Goal: Task Accomplishment & Management: Use online tool/utility

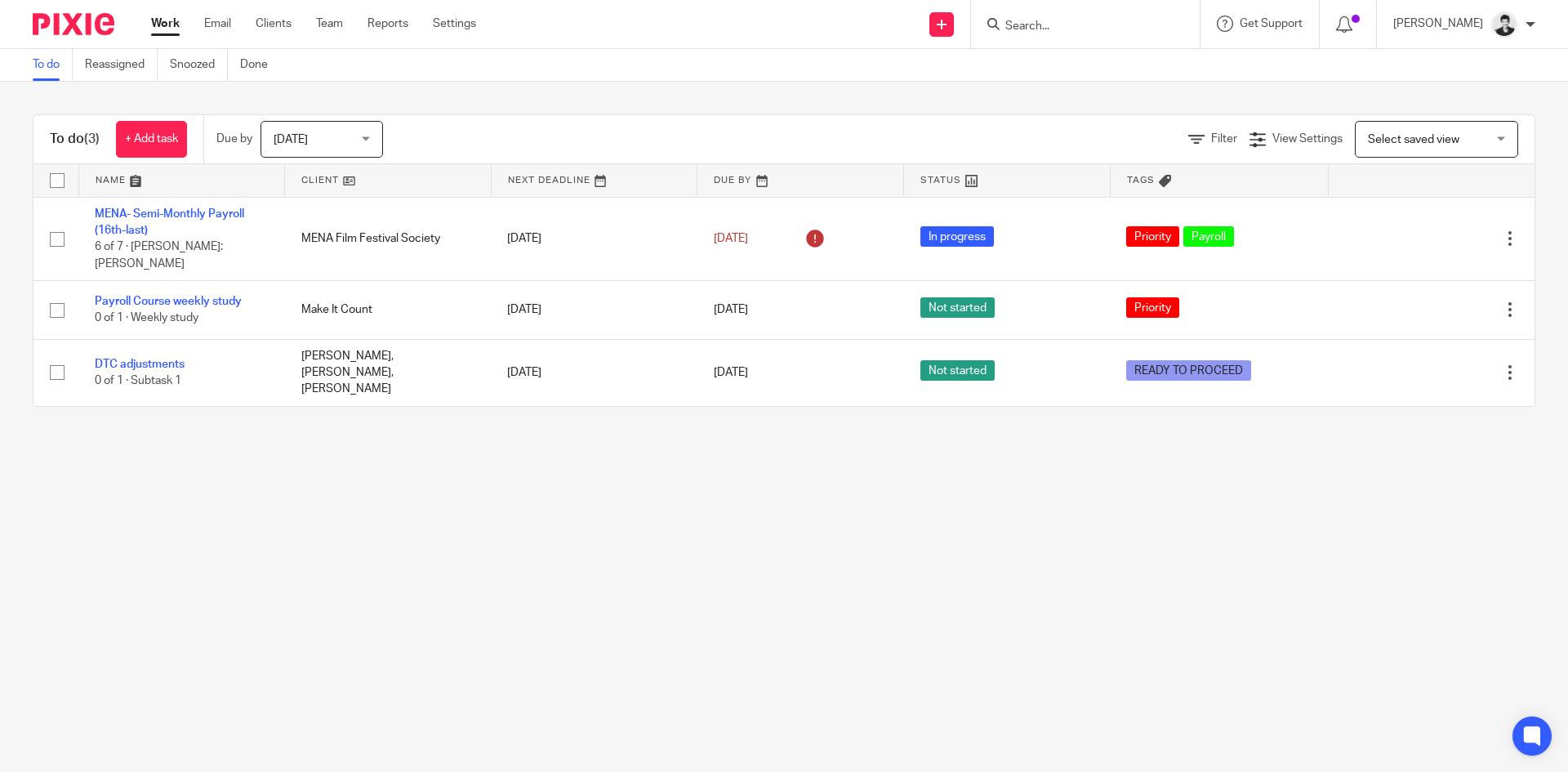
click at [1369, 138] on span "Select saved view" at bounding box center [1413, 139] width 91 height 11
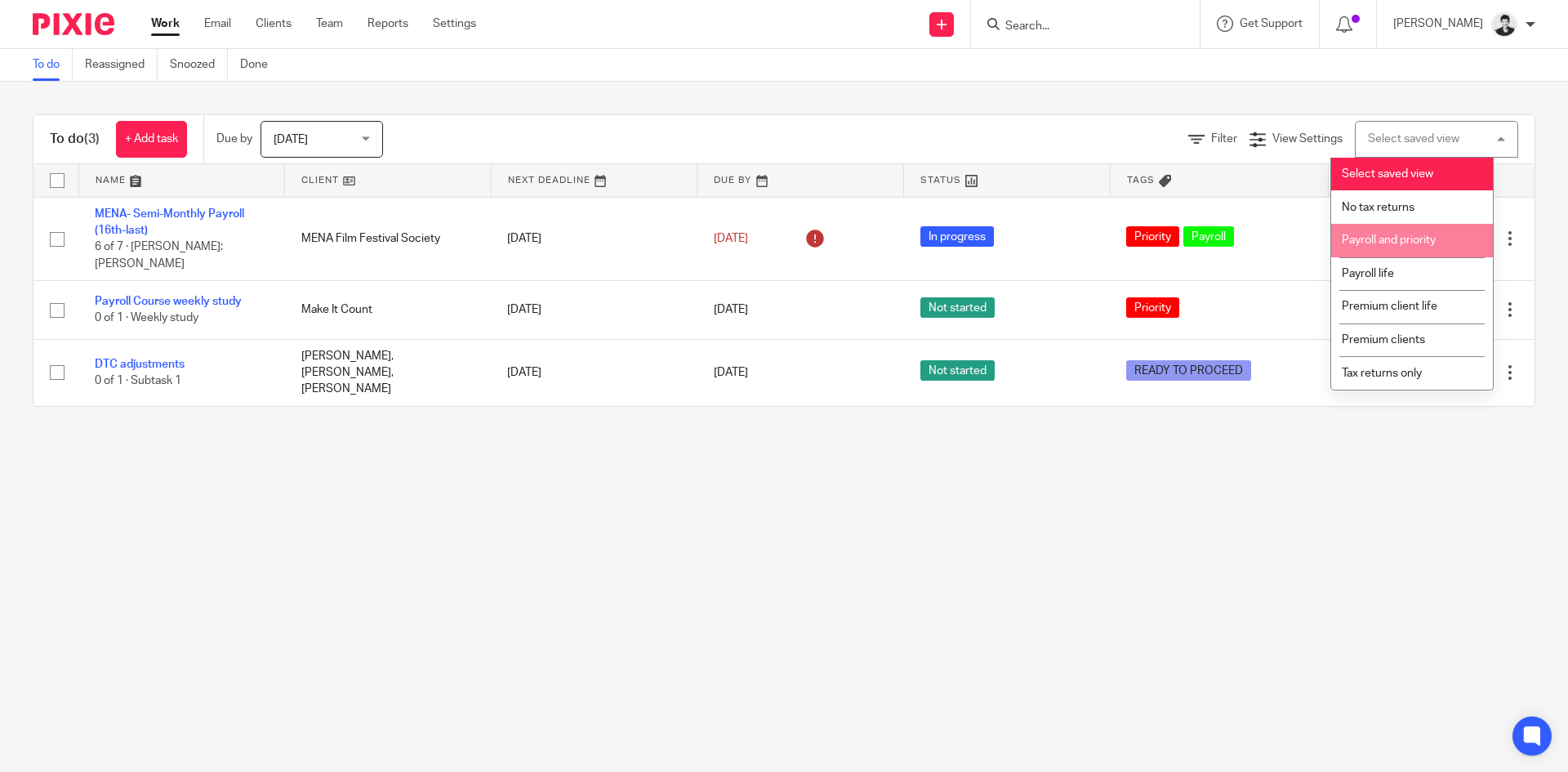
click at [1380, 241] on span "Payroll and priority" at bounding box center [1389, 240] width 94 height 11
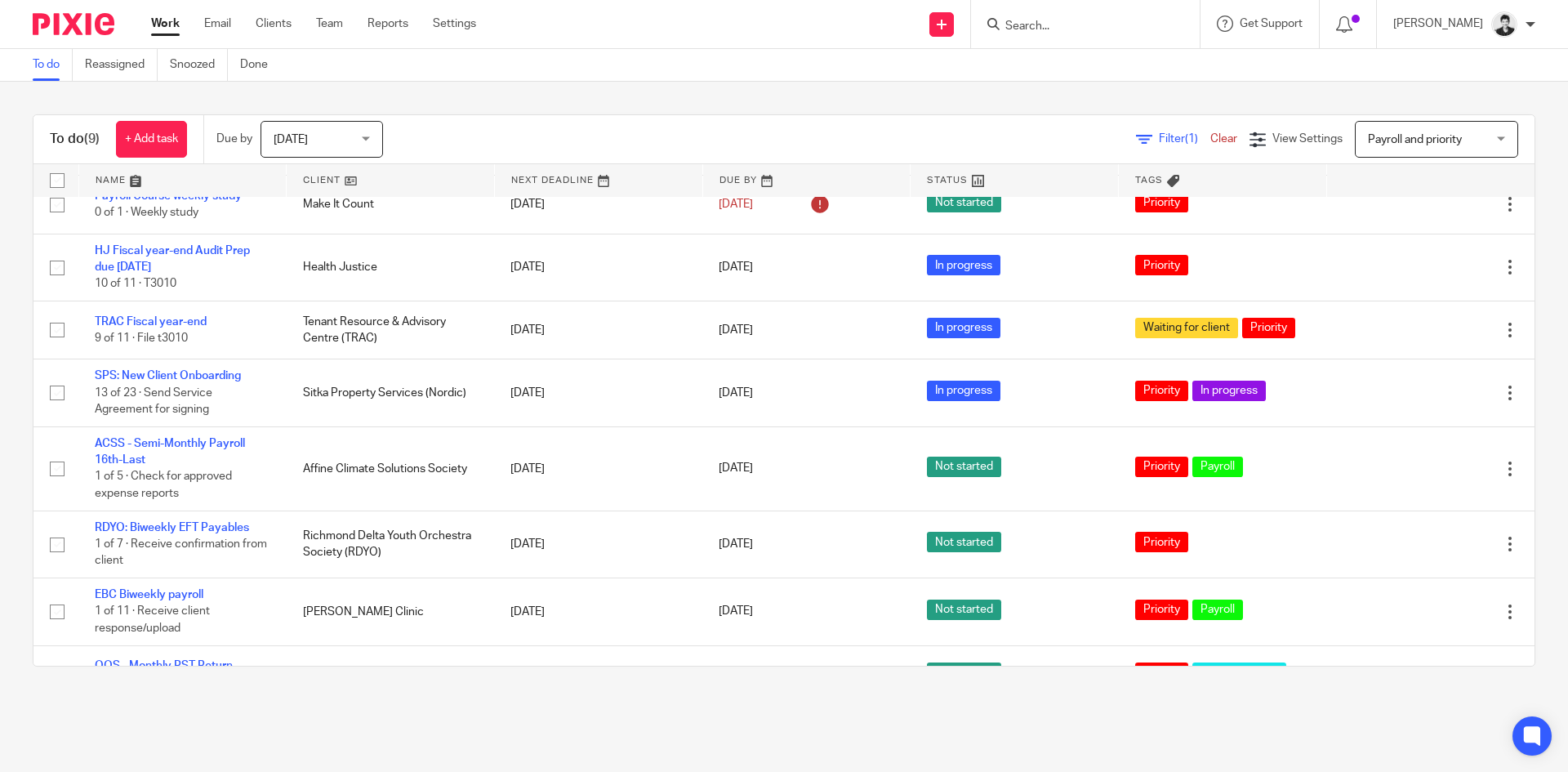
scroll to position [126, 0]
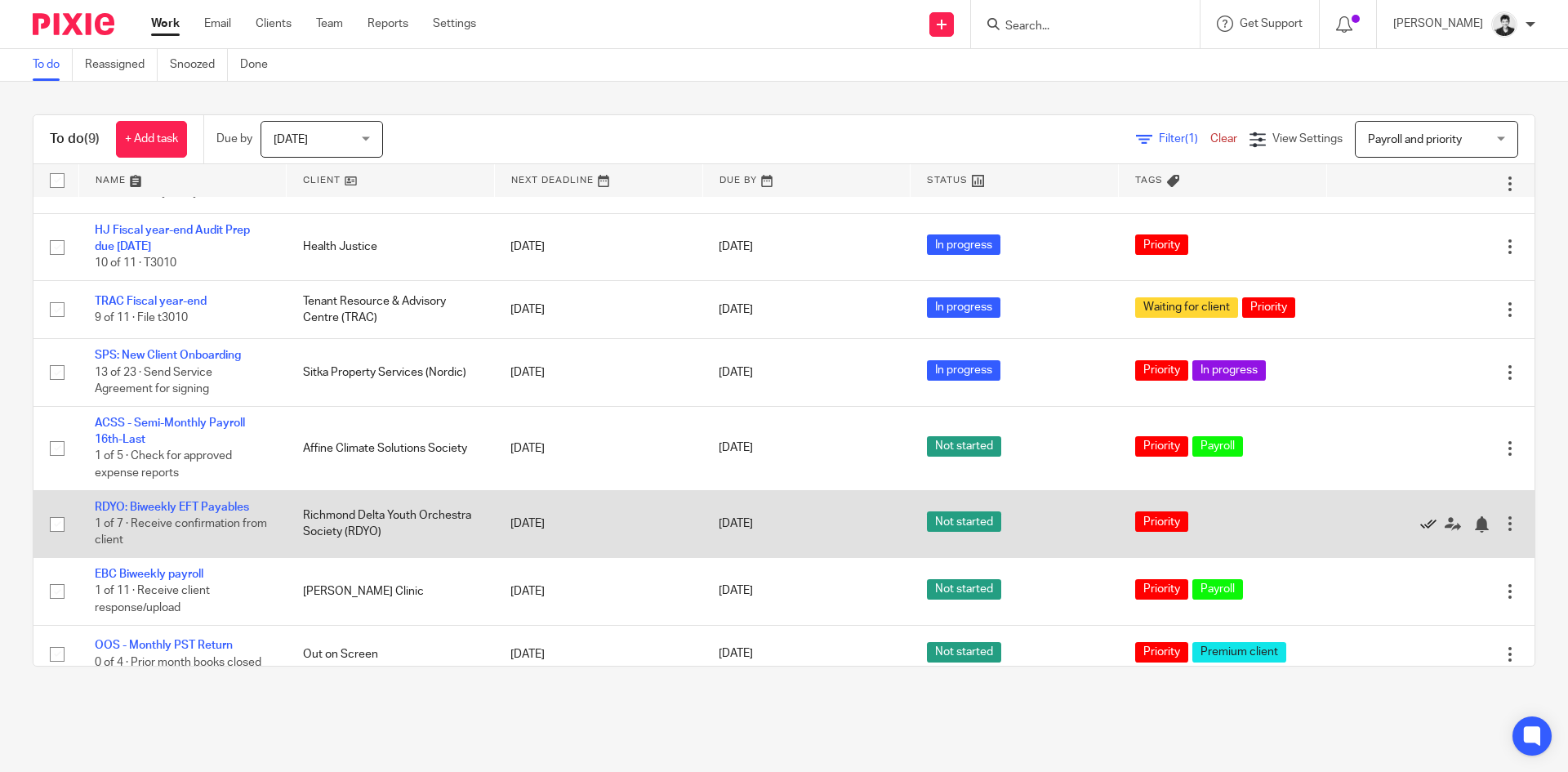
click at [1420, 516] on icon at bounding box center [1428, 524] width 16 height 16
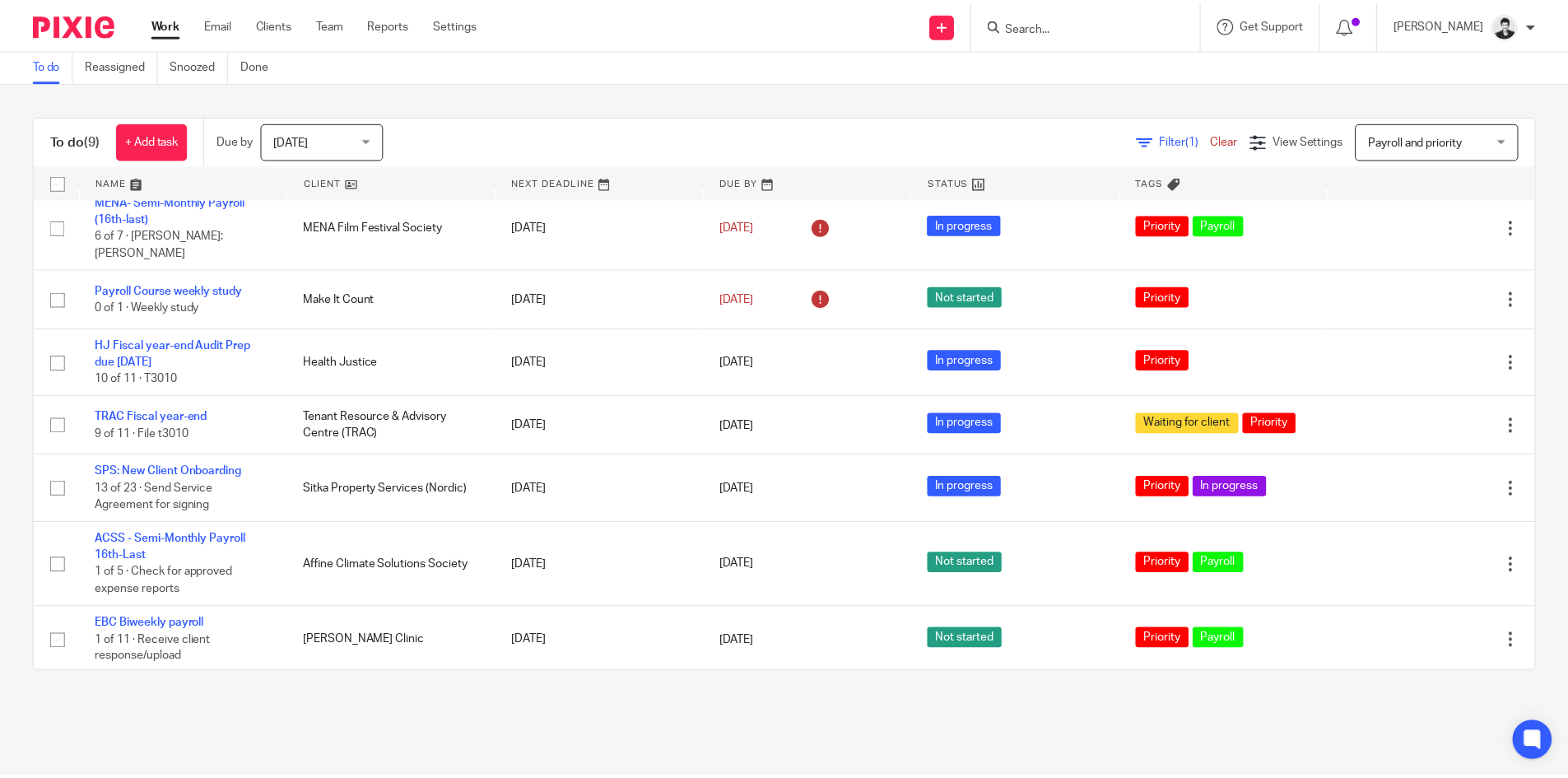
scroll to position [0, 0]
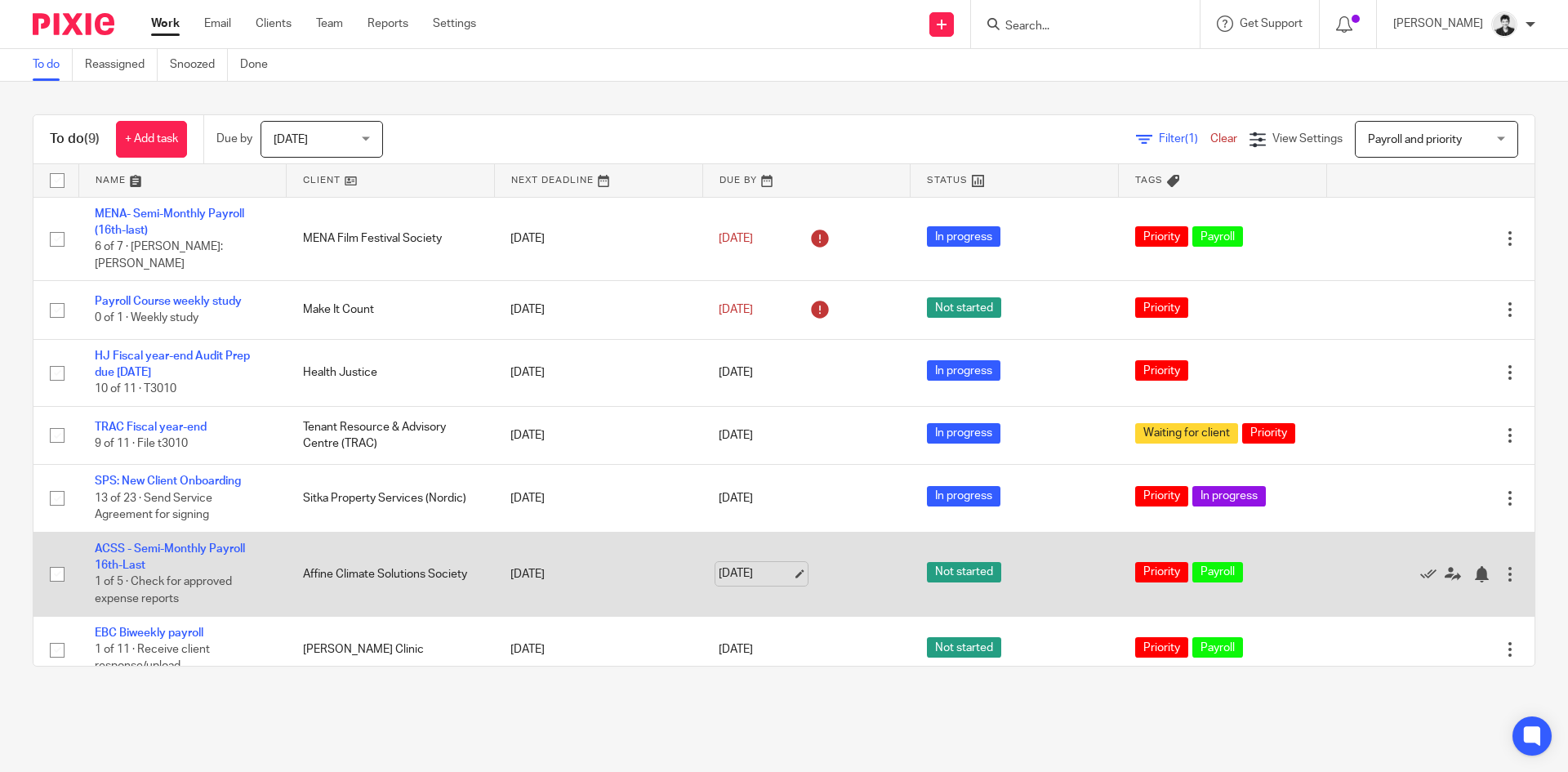
click at [747, 565] on link "Sep 23, 2025" at bounding box center [756, 574] width 74 height 17
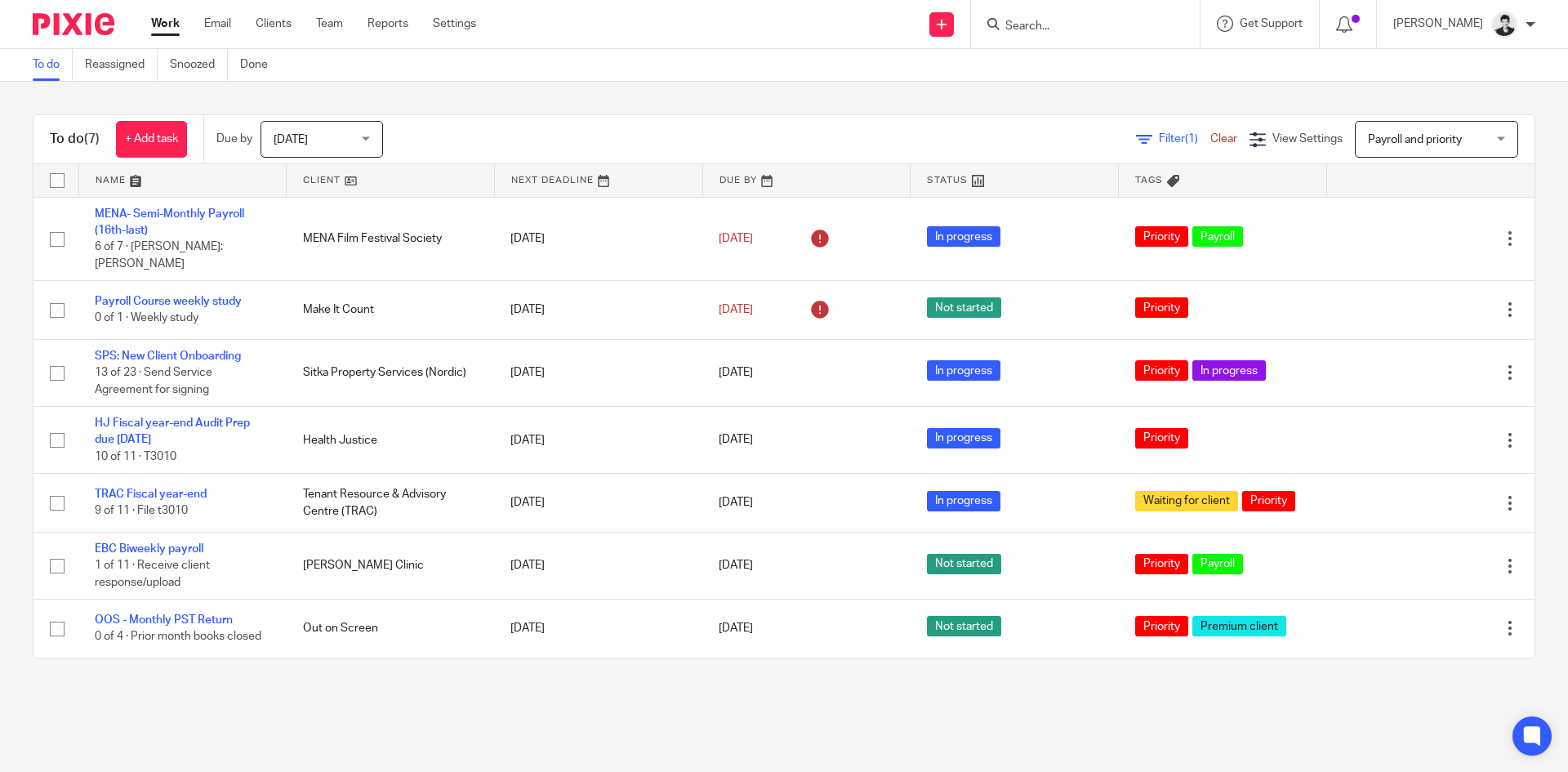
click at [1032, 23] on input "Search" at bounding box center [1077, 28] width 147 height 15
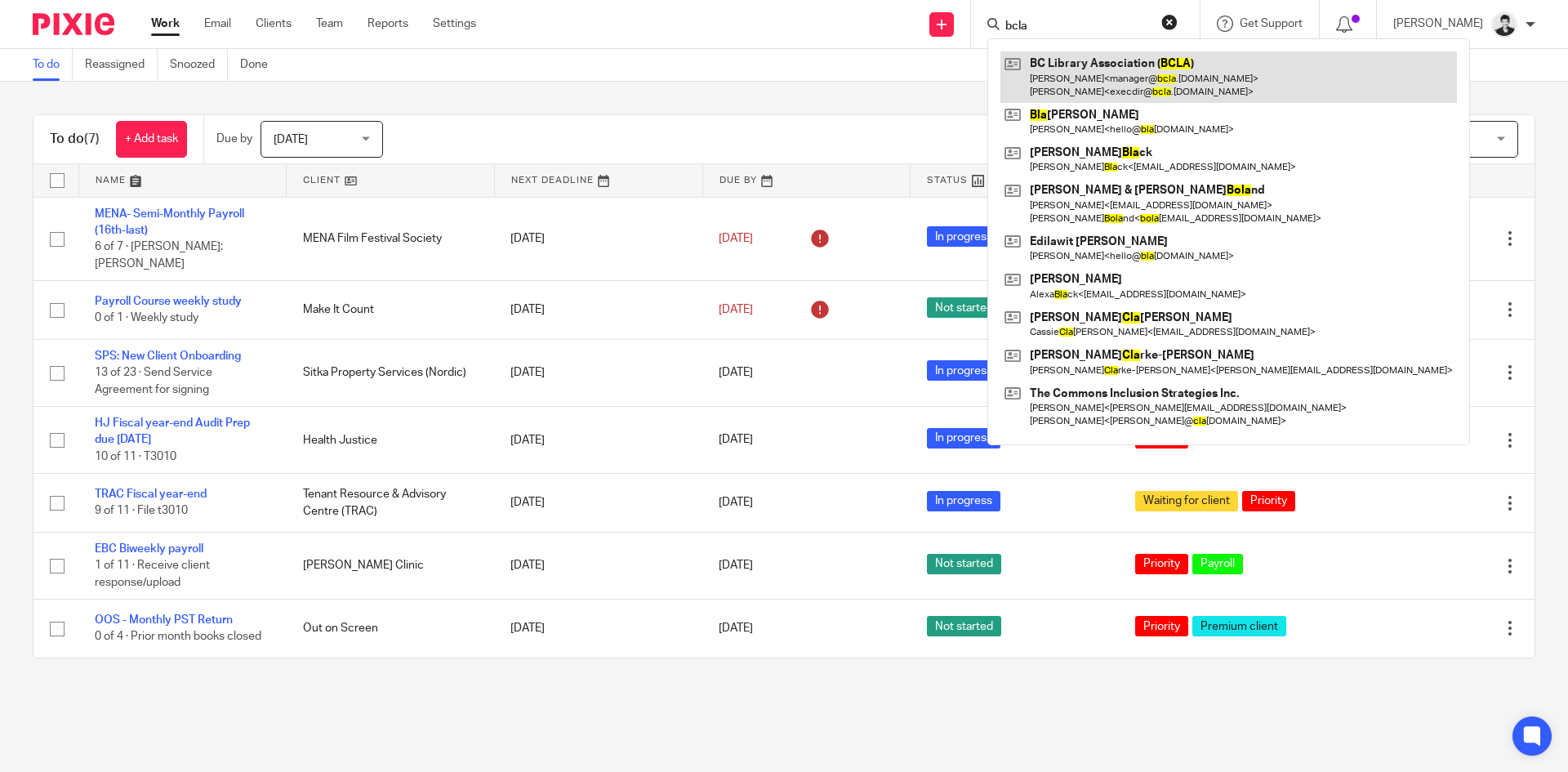
type input "bcla"
click at [1080, 83] on link at bounding box center [1229, 76] width 457 height 50
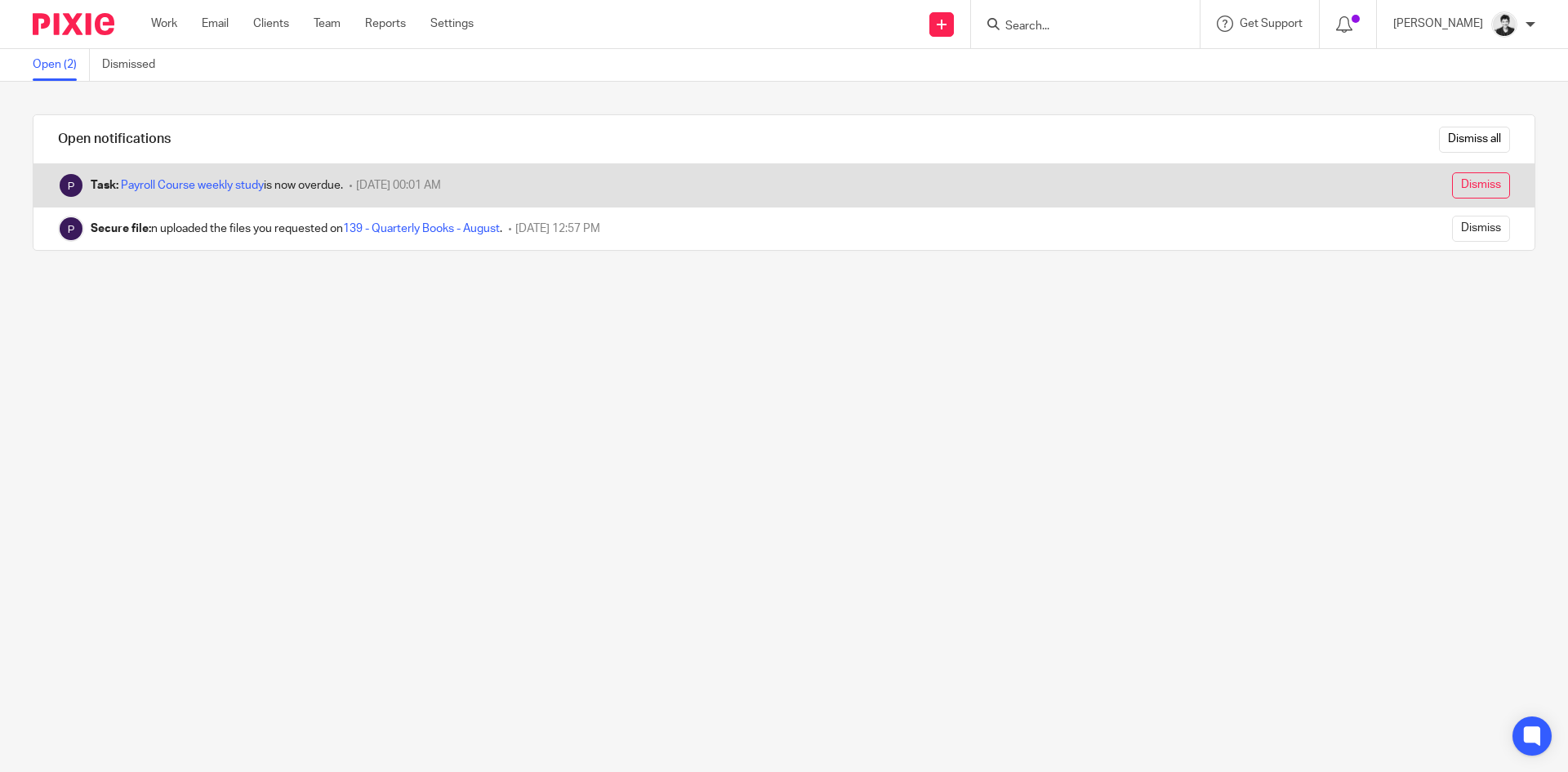
click at [1452, 181] on input "Dismiss" at bounding box center [1481, 186] width 58 height 27
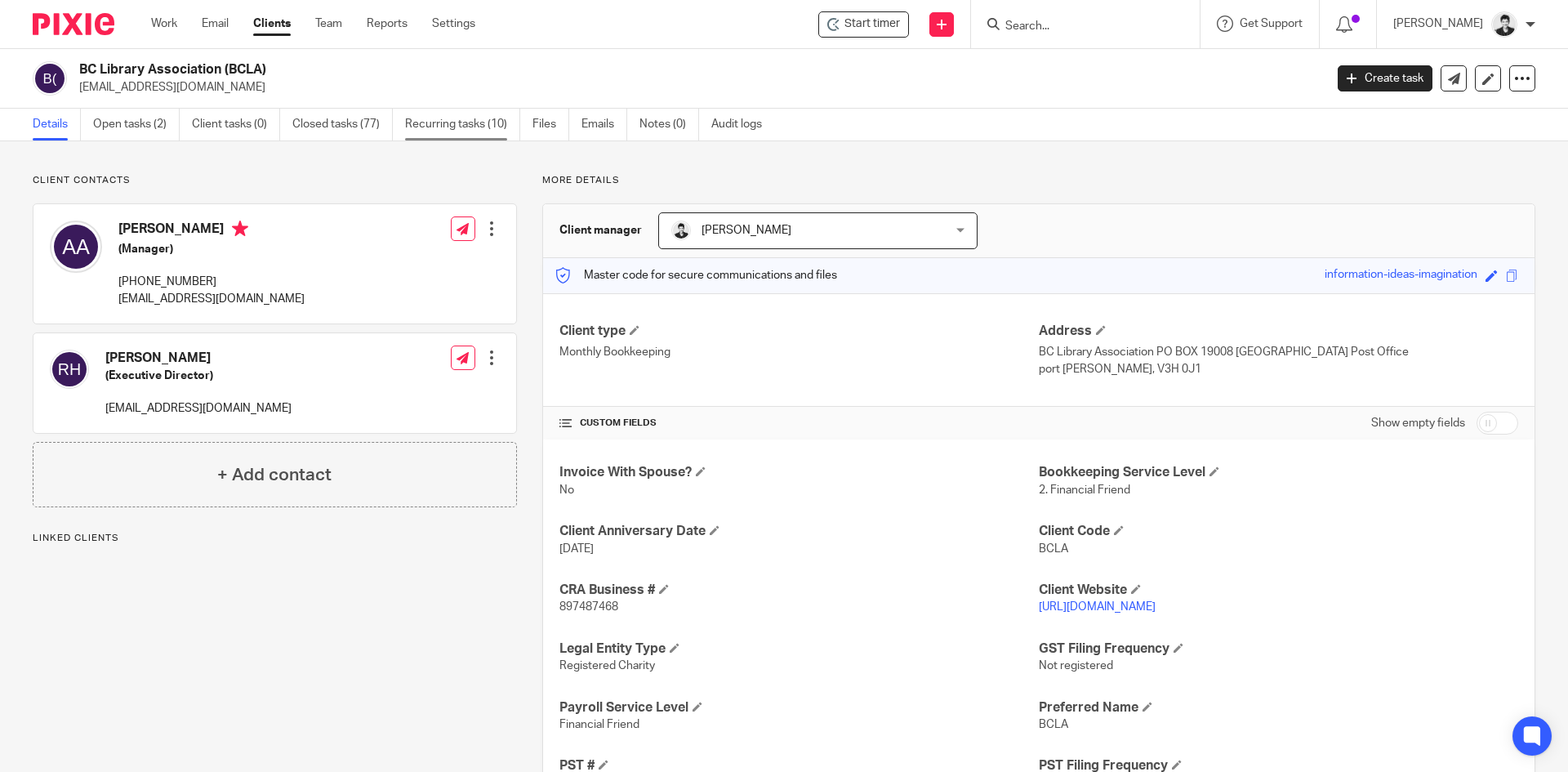
drag, startPoint x: 398, startPoint y: 131, endPoint x: 420, endPoint y: 128, distance: 22.2
click at [411, 130] on ul "Details Open tasks (2) Client tasks (0) Closed tasks (77) Recurring tasks (10) …" at bounding box center [409, 125] width 754 height 32
click at [420, 130] on link "Recurring tasks (10)" at bounding box center [462, 125] width 115 height 32
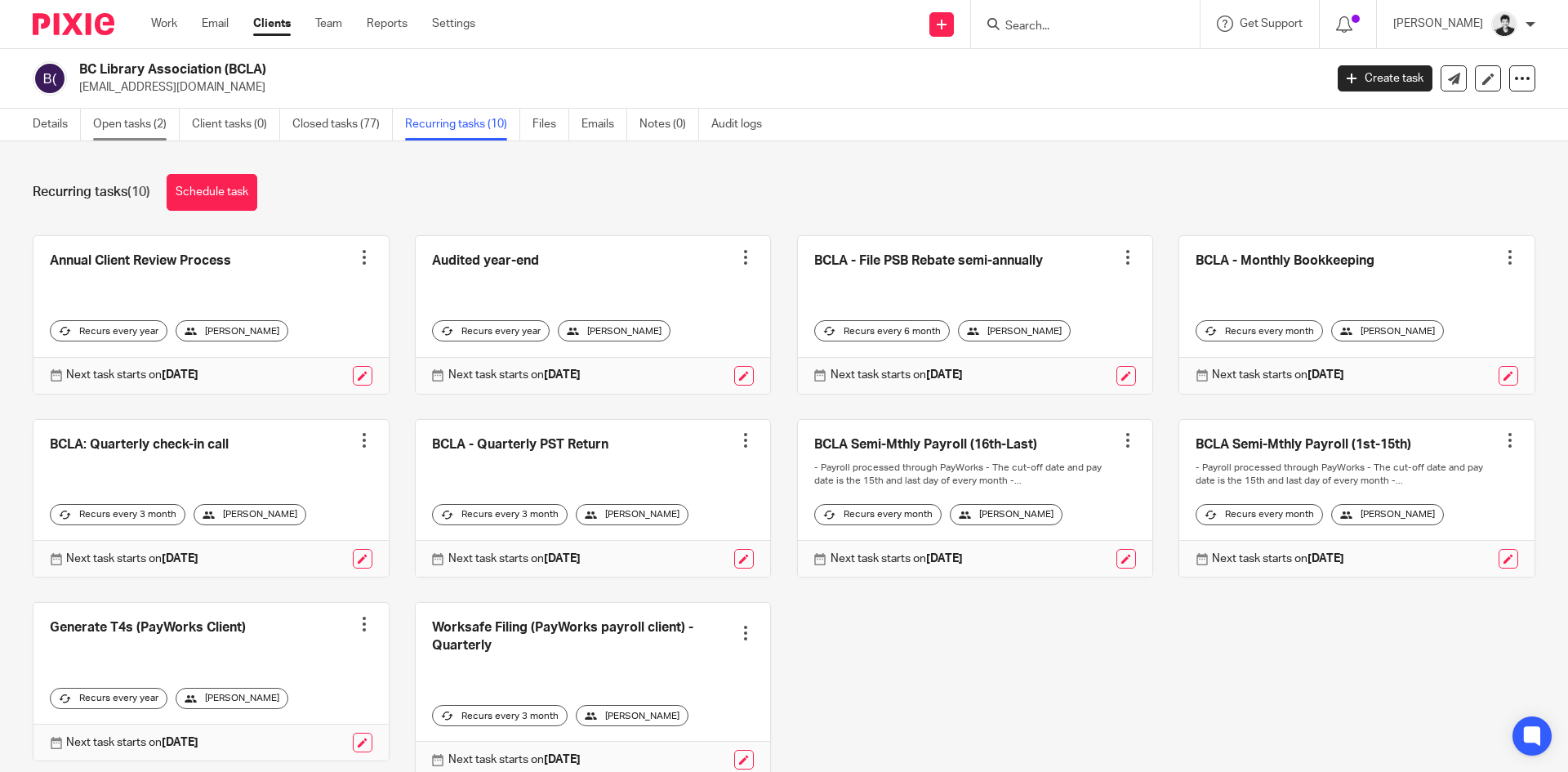
click at [151, 128] on link "Open tasks (2)" at bounding box center [136, 125] width 86 height 32
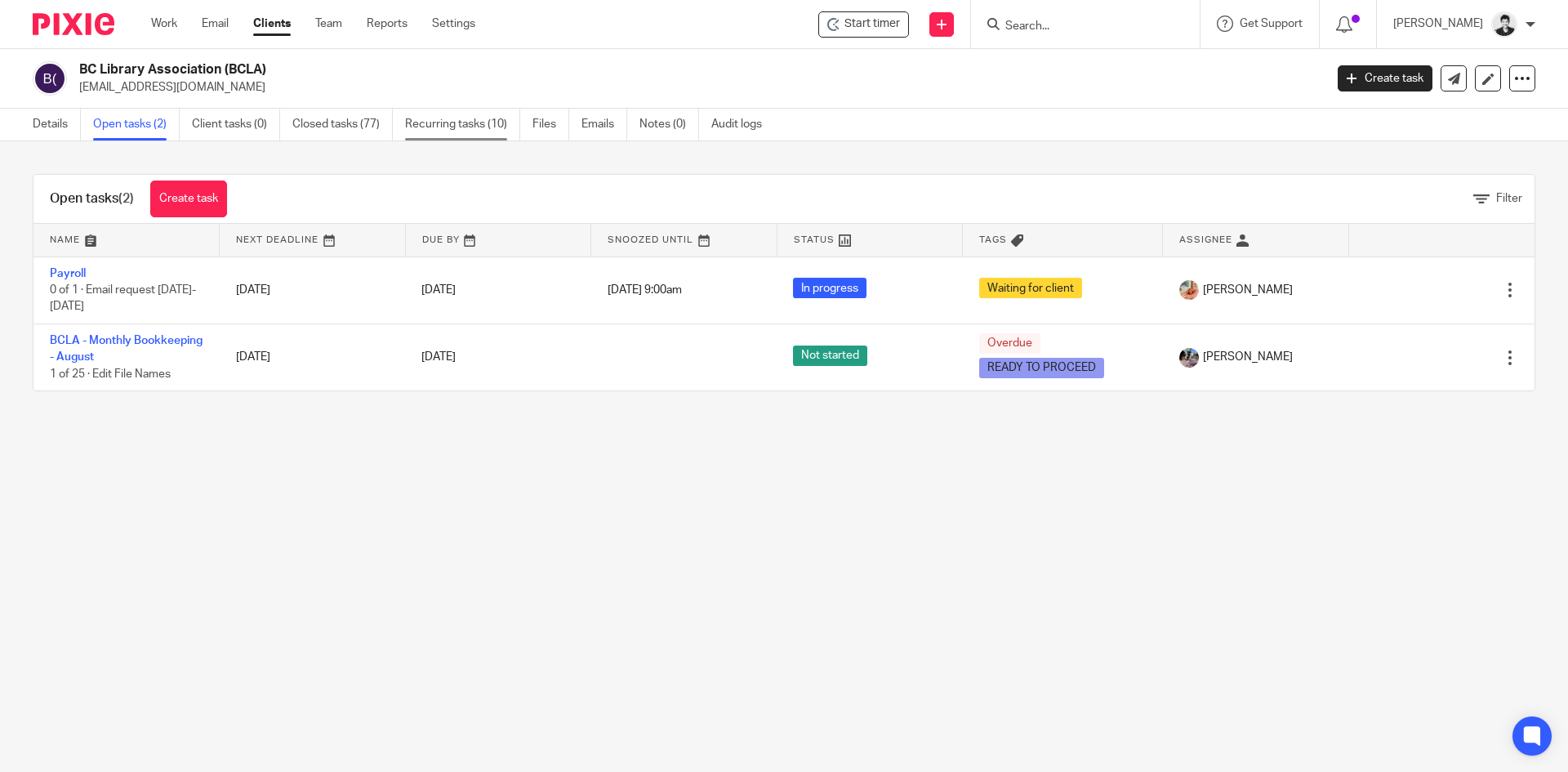
click at [468, 124] on link "Recurring tasks (10)" at bounding box center [462, 125] width 115 height 32
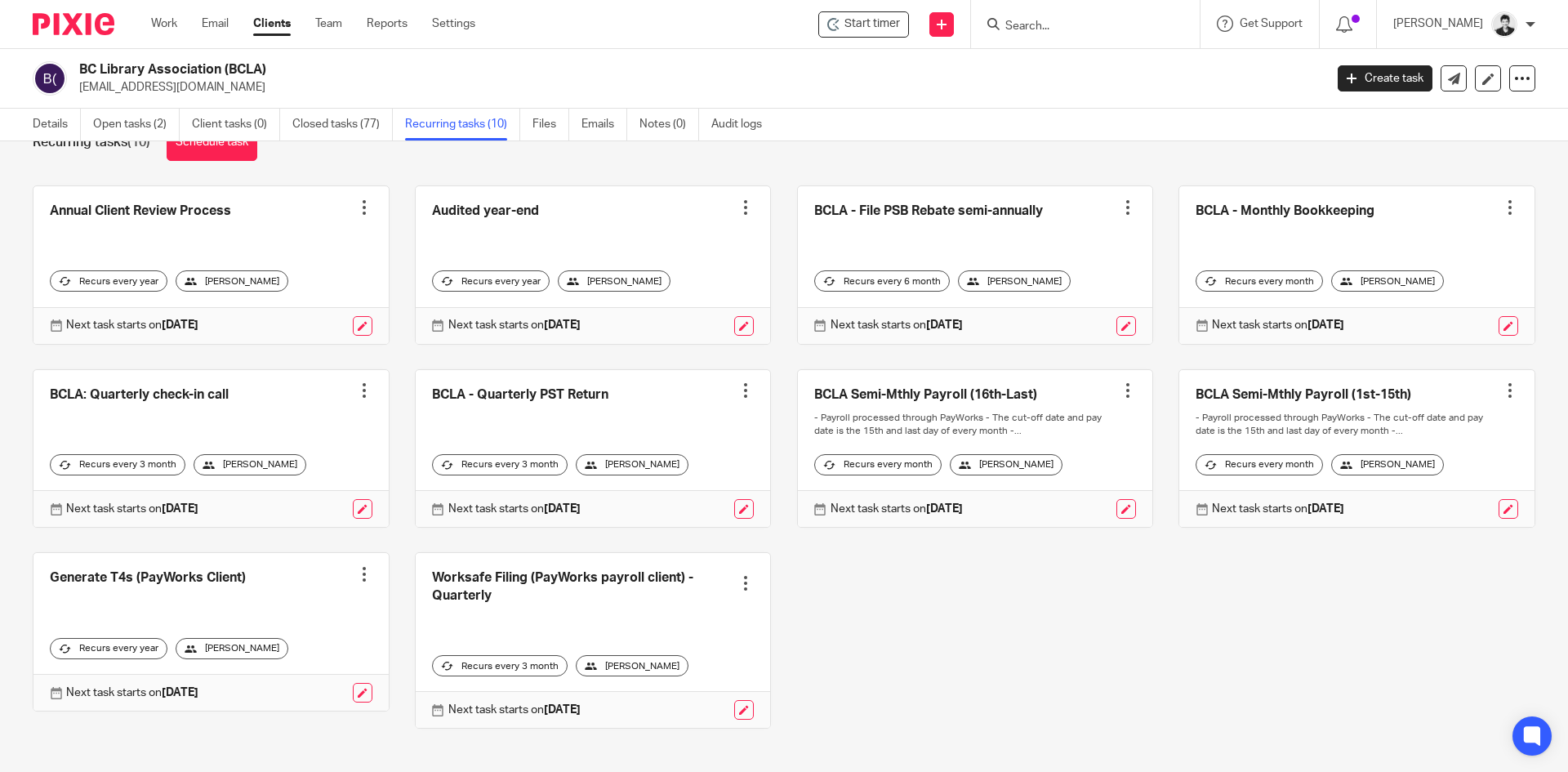
scroll to position [77, 0]
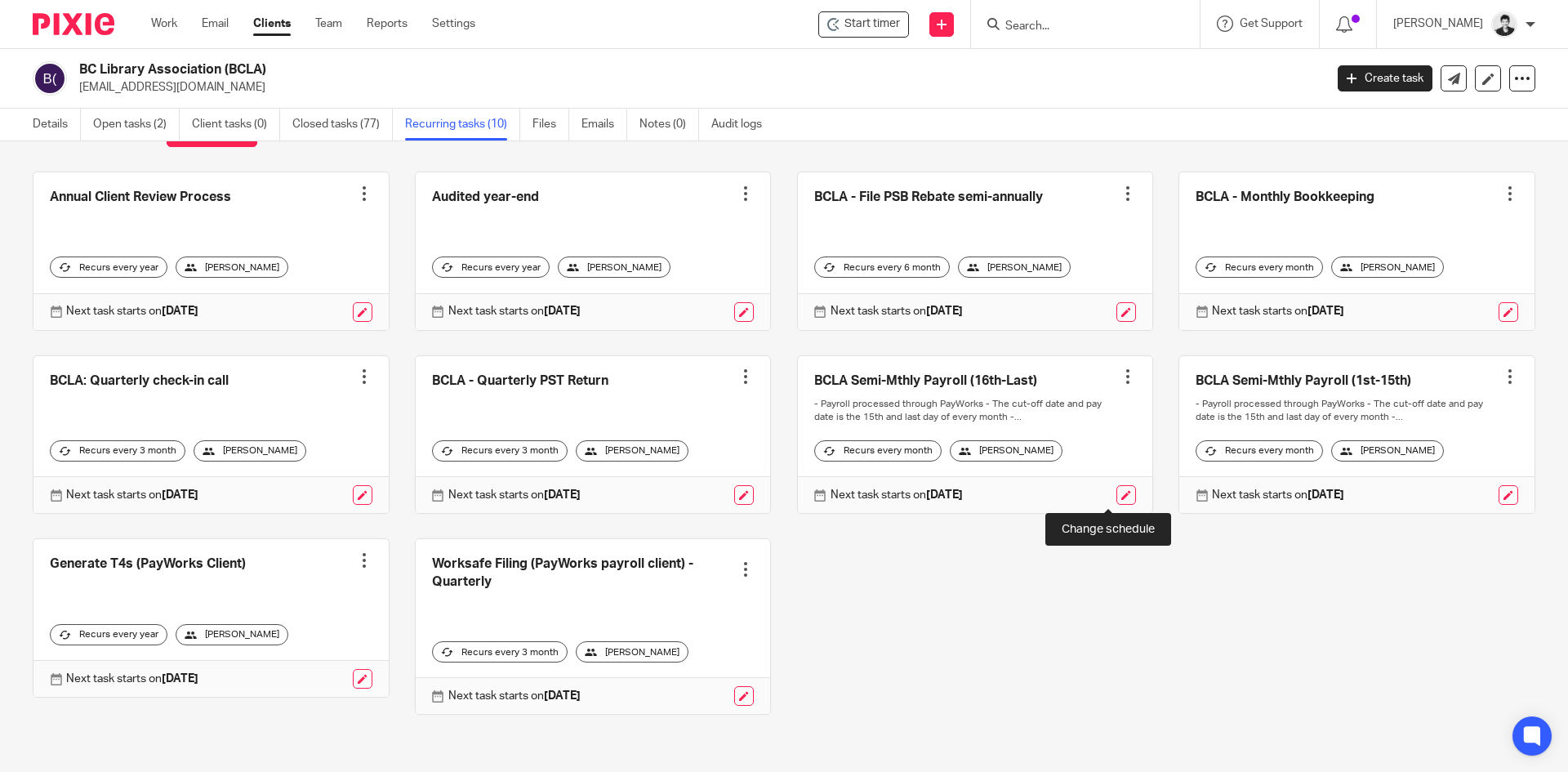
click at [1117, 500] on link at bounding box center [1126, 495] width 20 height 20
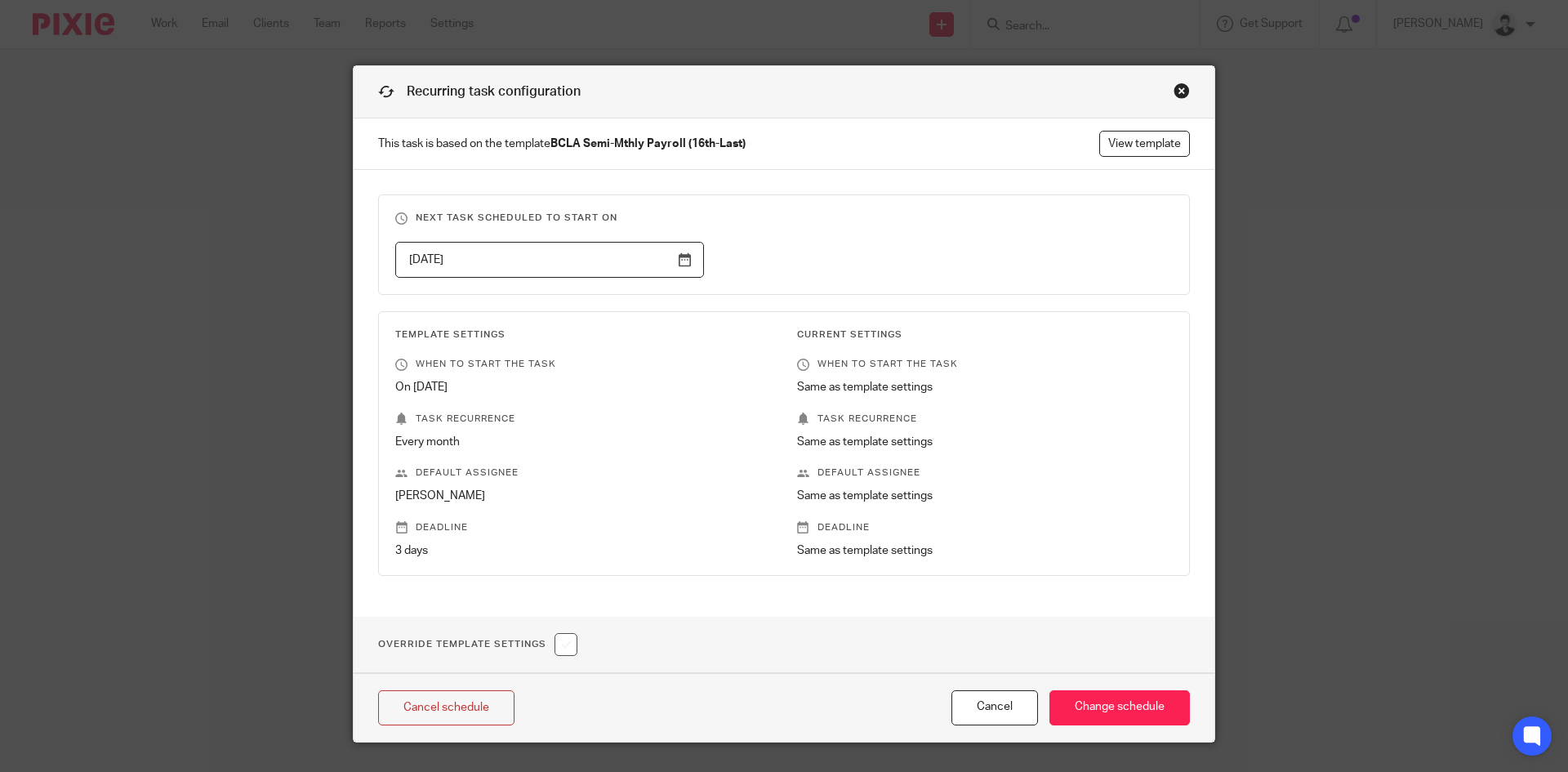
click at [672, 258] on input "[DATE]" at bounding box center [550, 260] width 309 height 37
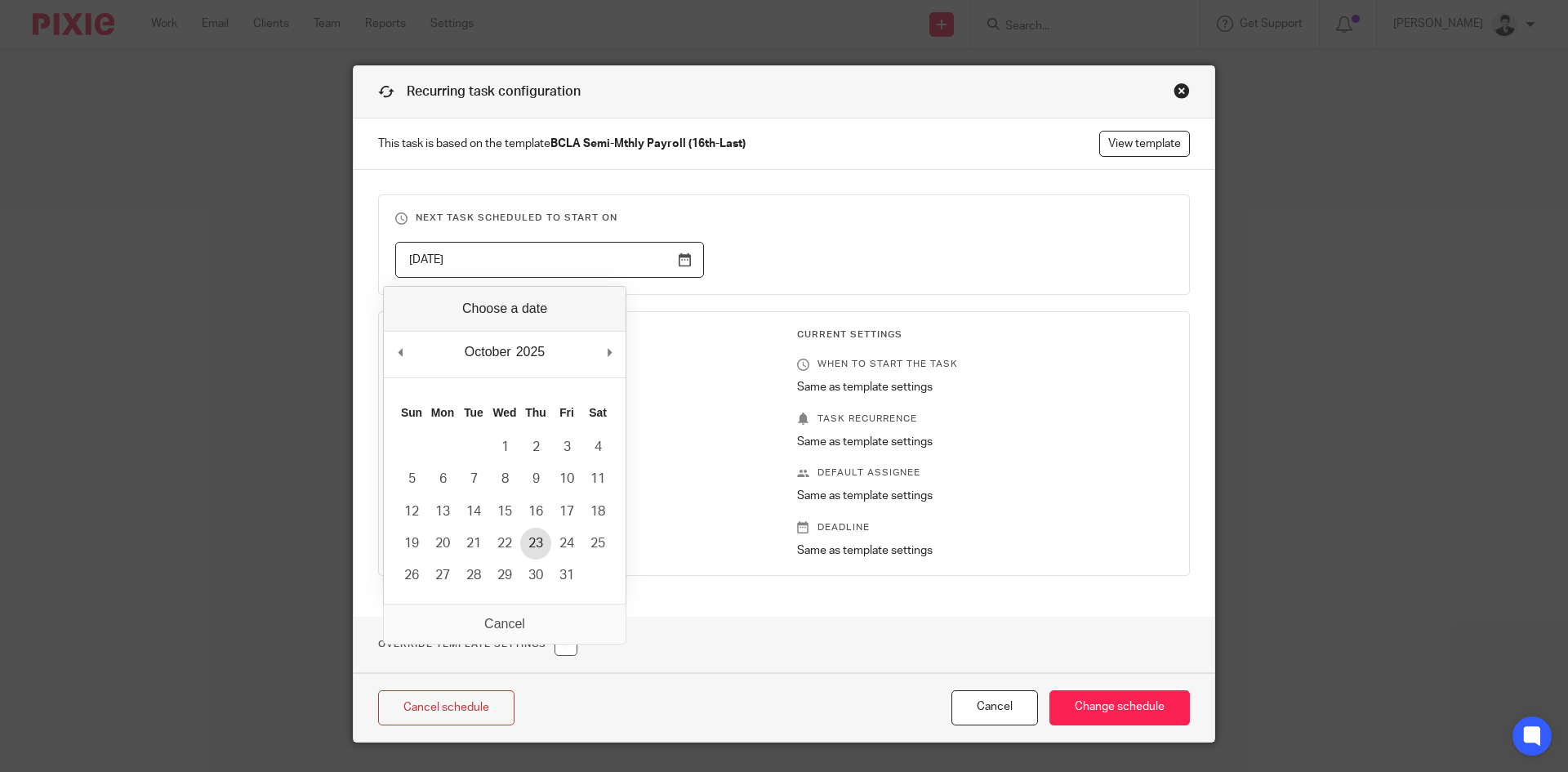
type input "[DATE]"
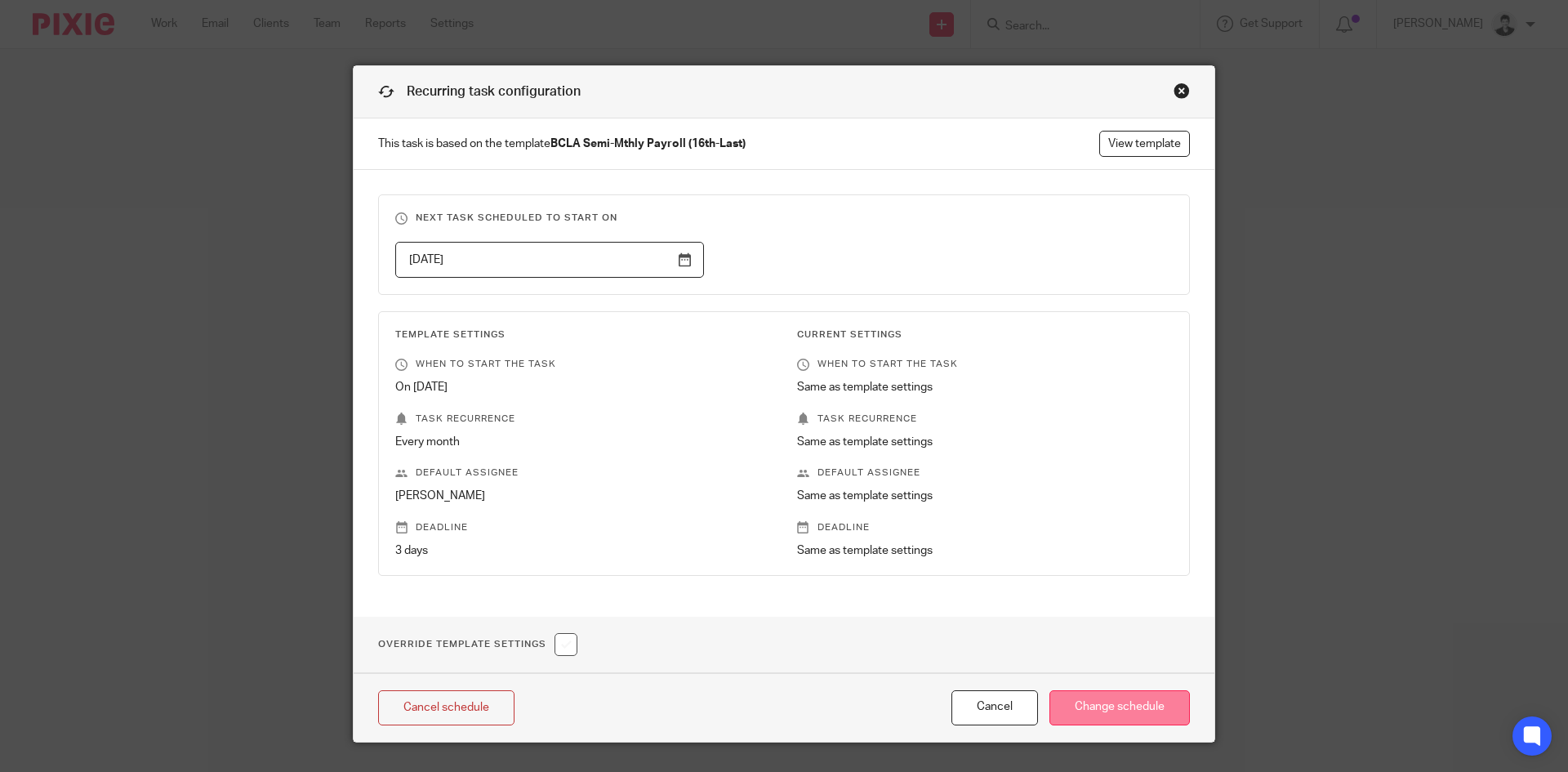
click at [1130, 698] on input "Change schedule" at bounding box center [1120, 708] width 140 height 35
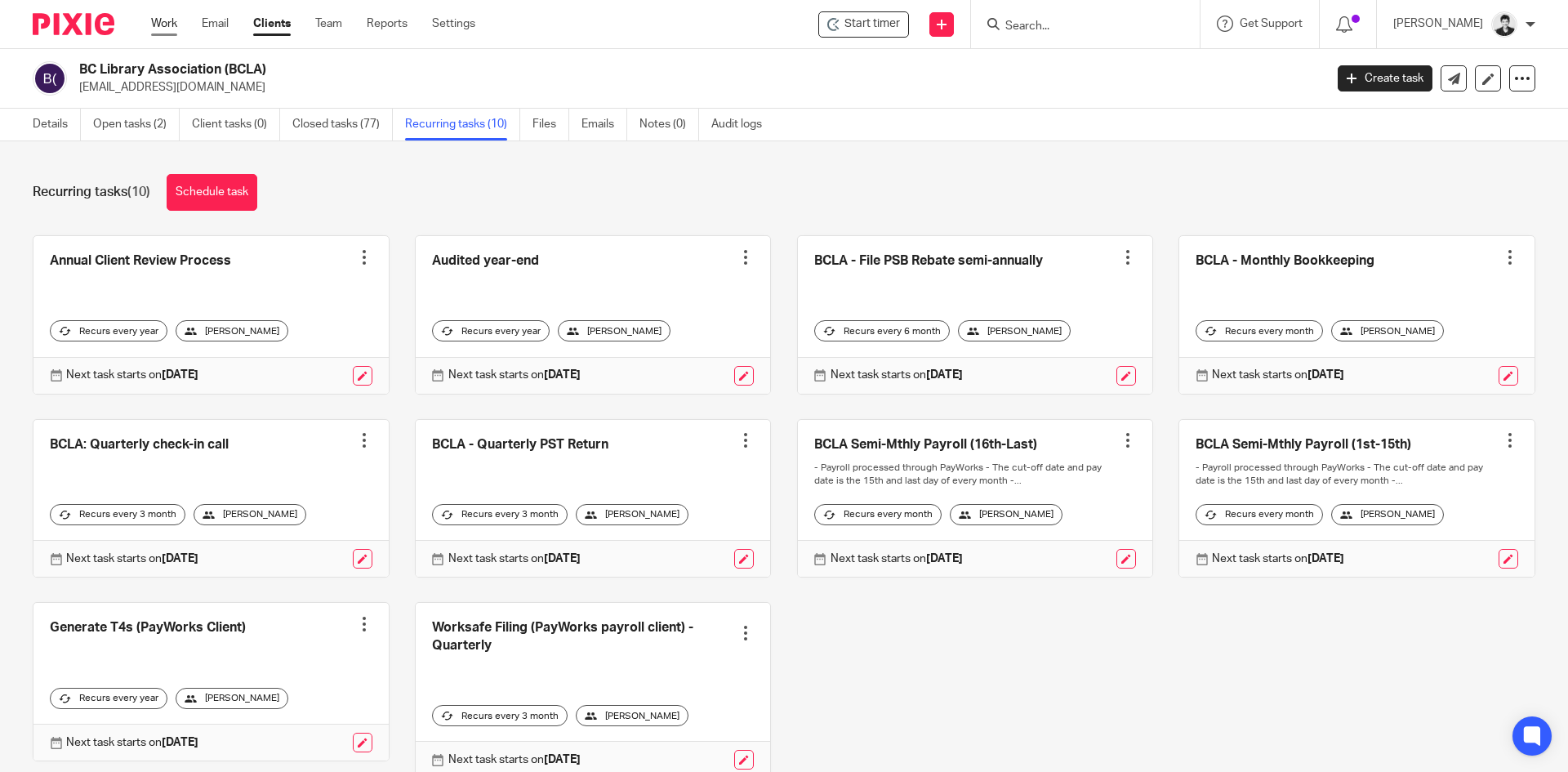
click at [174, 23] on link "Work" at bounding box center [164, 23] width 27 height 16
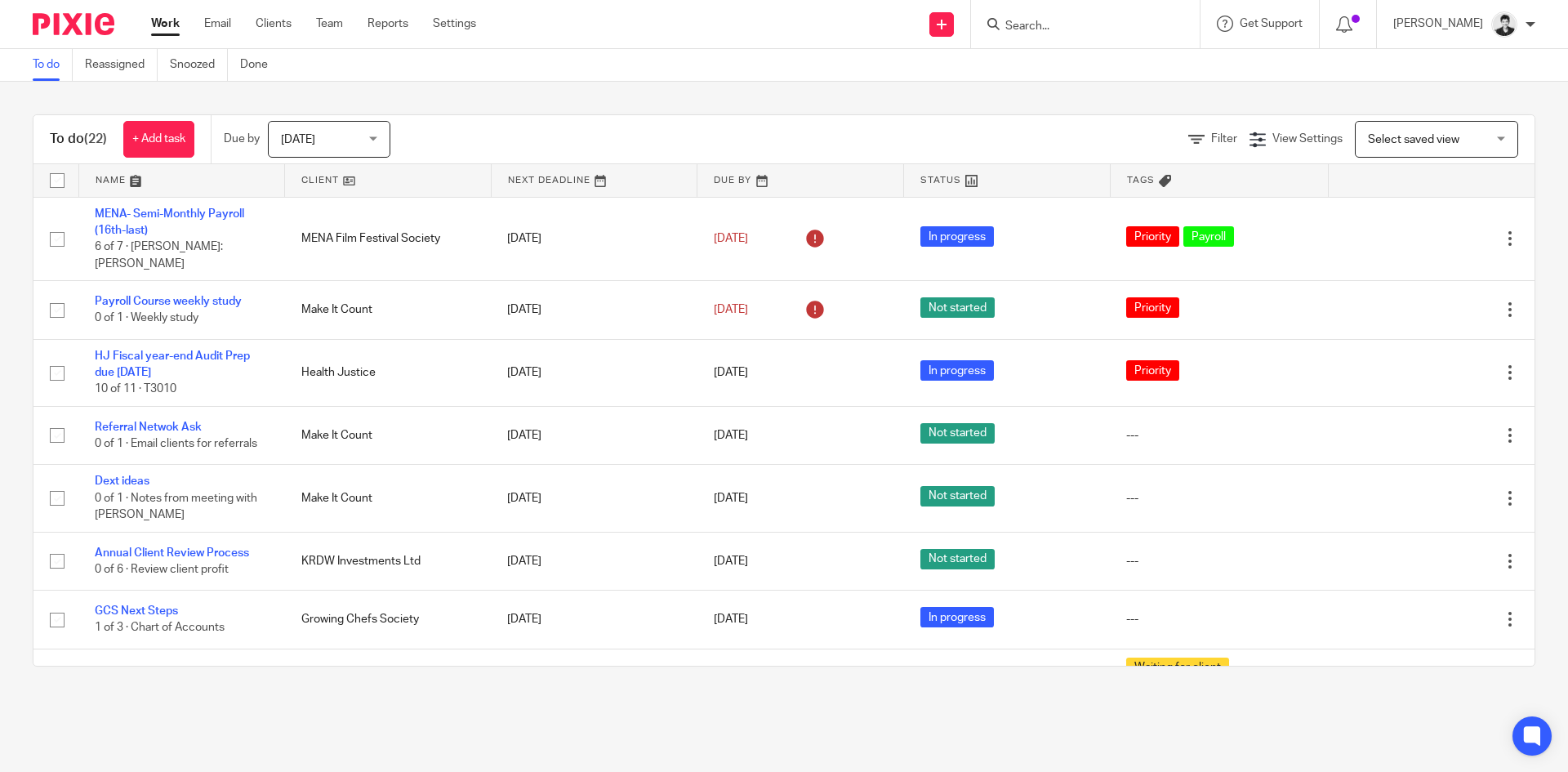
click at [1051, 28] on input "Search" at bounding box center [1077, 28] width 147 height 15
click at [1056, 28] on input "Search" at bounding box center [1077, 28] width 147 height 15
type input "bag"
click at [1106, 75] on link at bounding box center [1137, 76] width 273 height 50
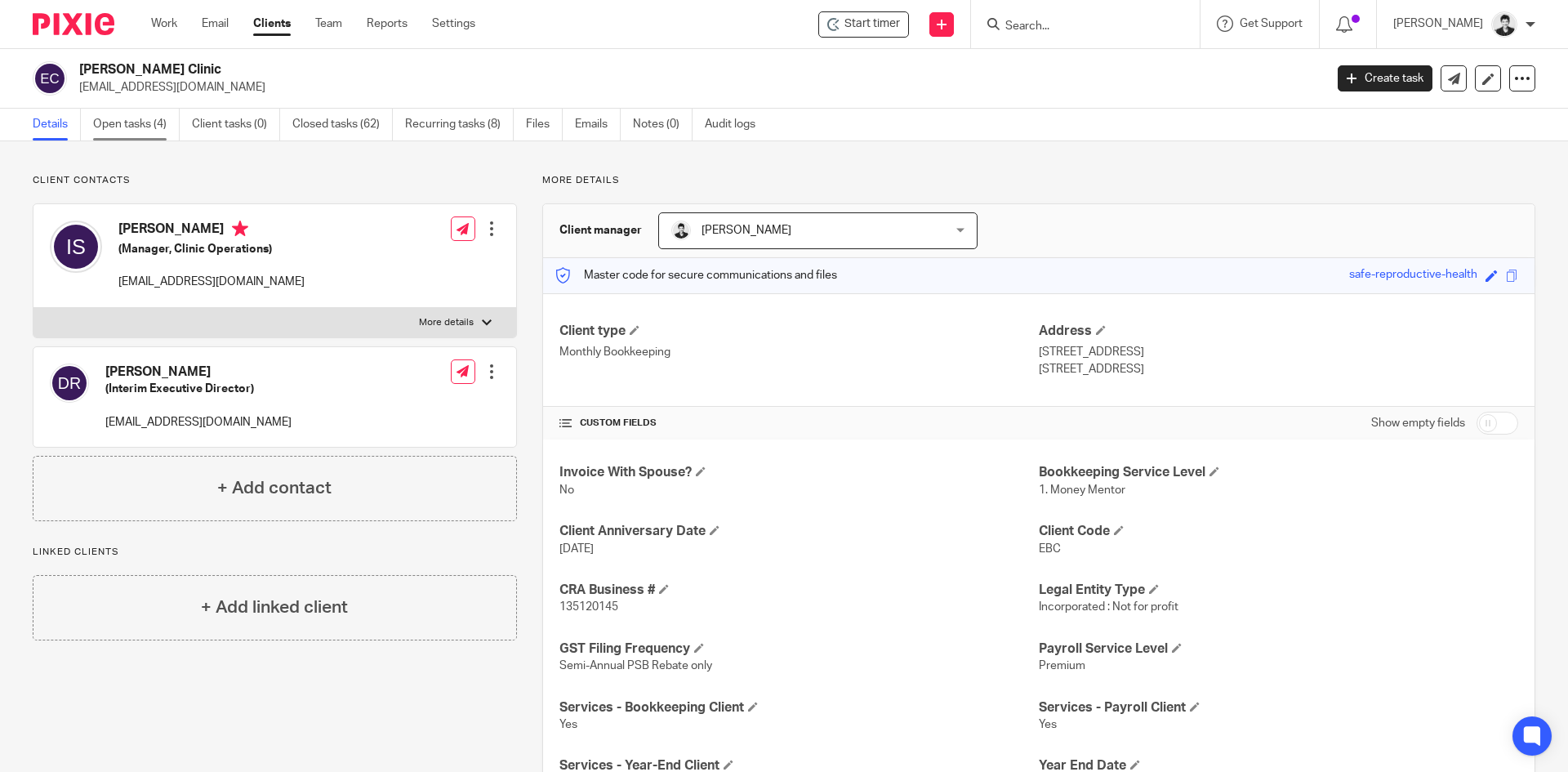
click at [142, 130] on link "Open tasks (4)" at bounding box center [136, 125] width 86 height 32
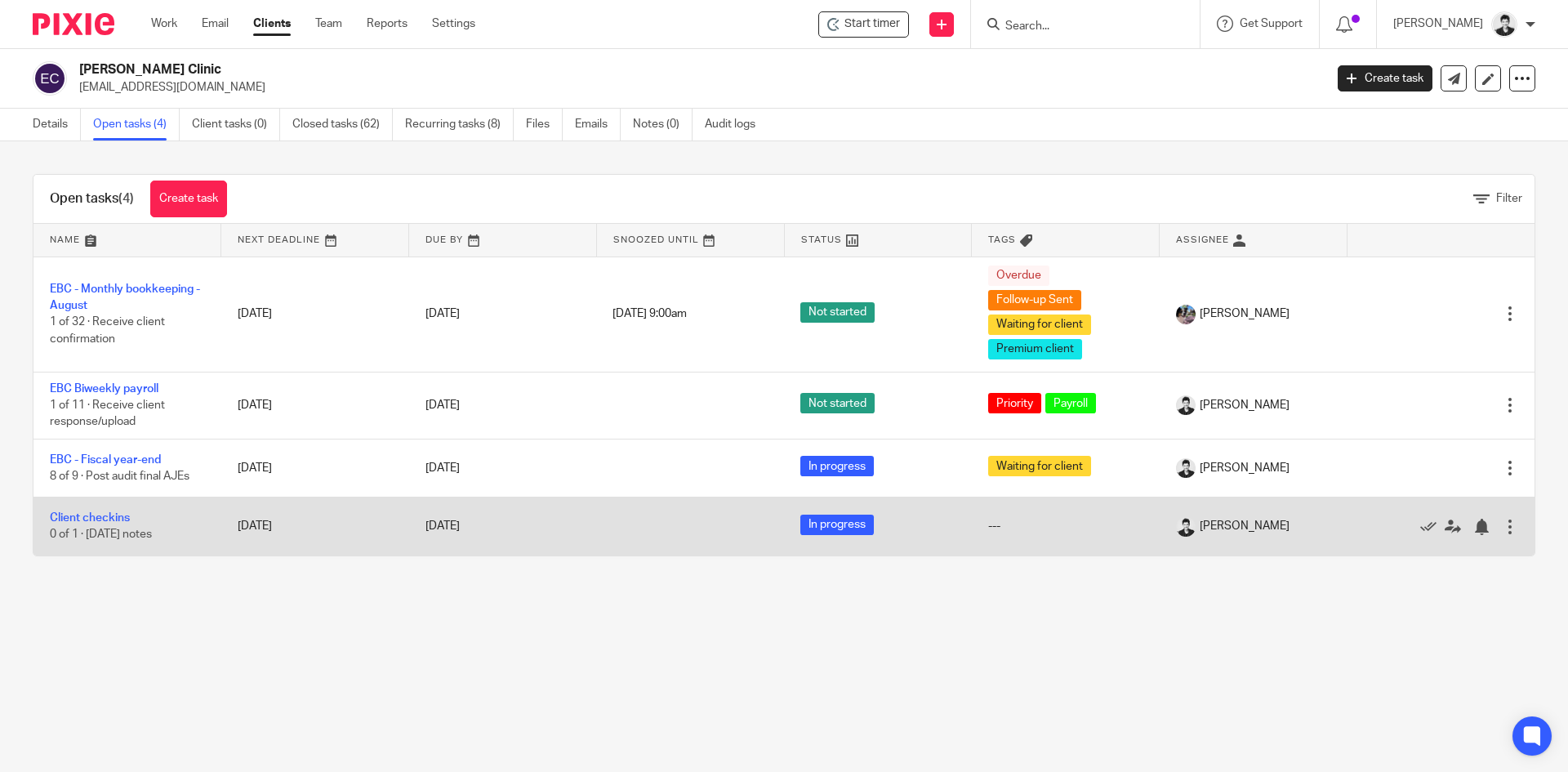
click at [120, 509] on td "Client checkins 0 of 1 · [DATE] notes" at bounding box center [127, 526] width 188 height 58
click at [120, 513] on link "Client checkins" at bounding box center [90, 518] width 80 height 11
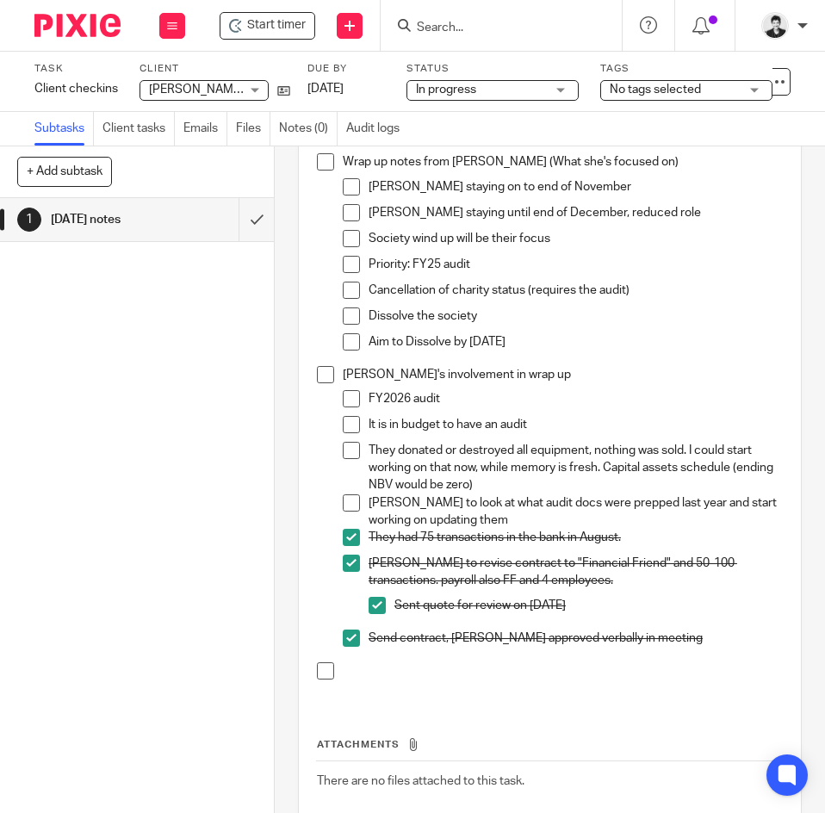
scroll to position [221, 0]
